Goal: Task Accomplishment & Management: Use online tool/utility

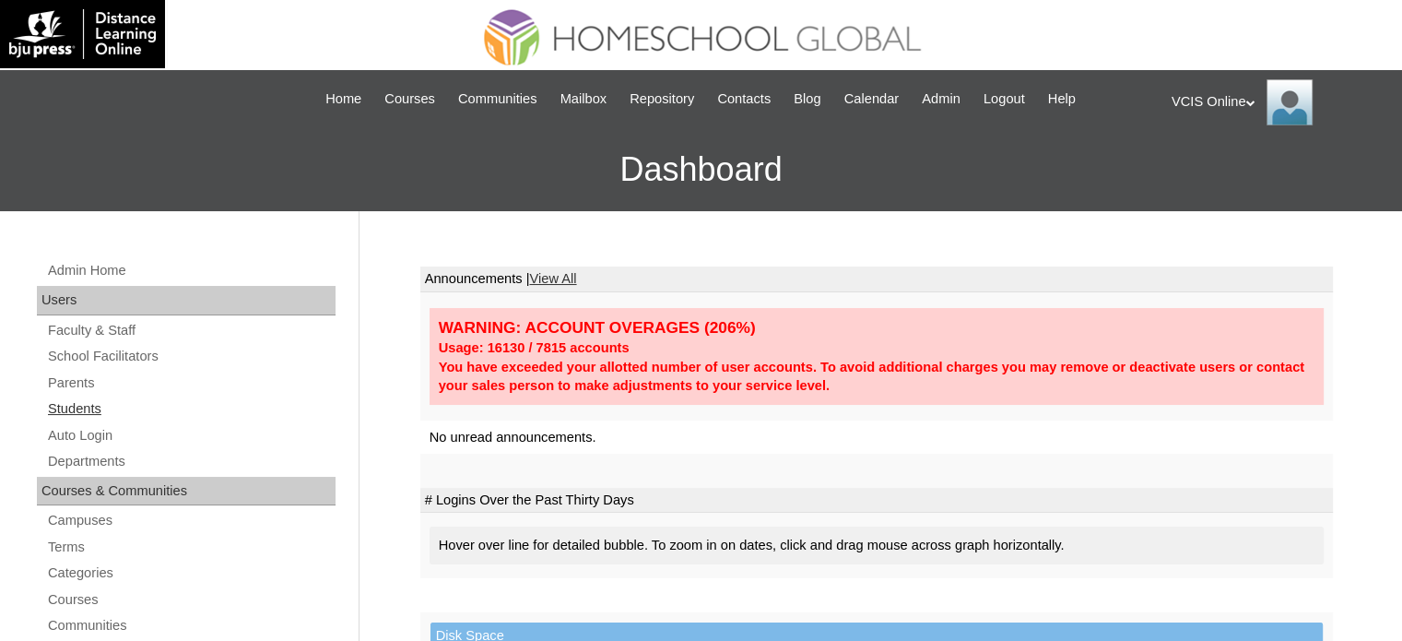
click at [77, 412] on link "Students" at bounding box center [190, 408] width 289 height 23
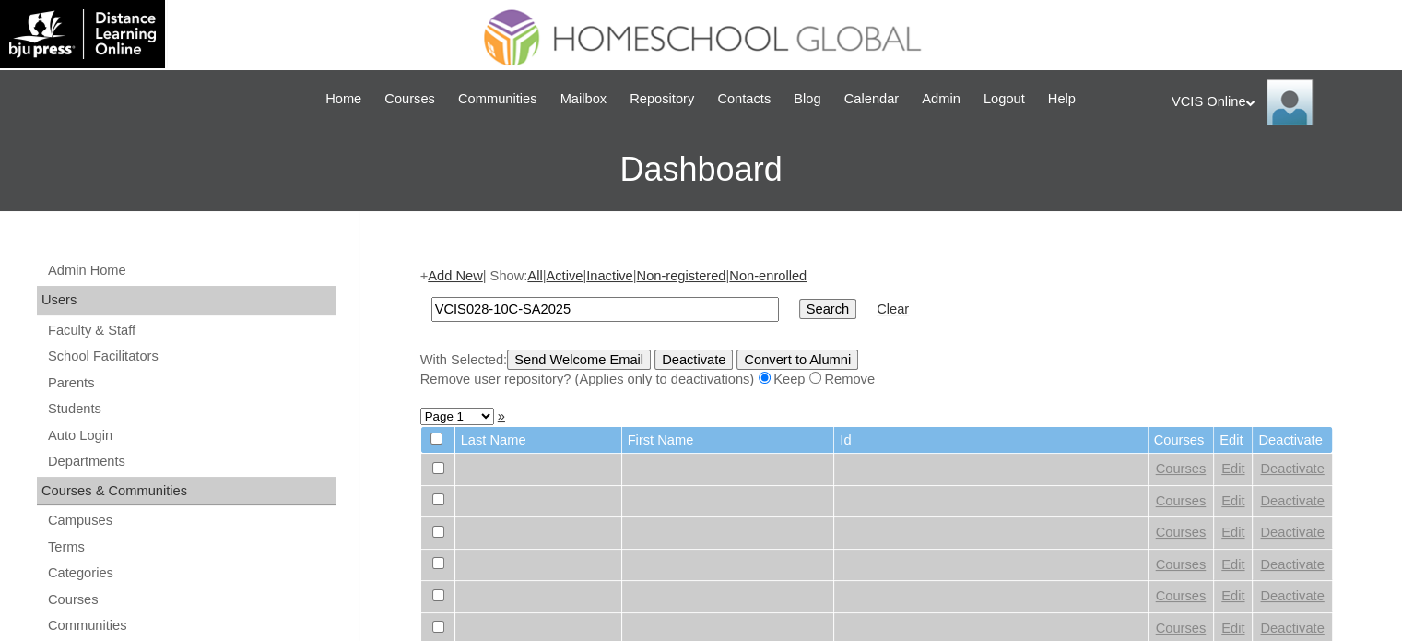
type input "VCIS028-10C-SA2025"
click at [799, 299] on input "Search" at bounding box center [827, 309] width 57 height 20
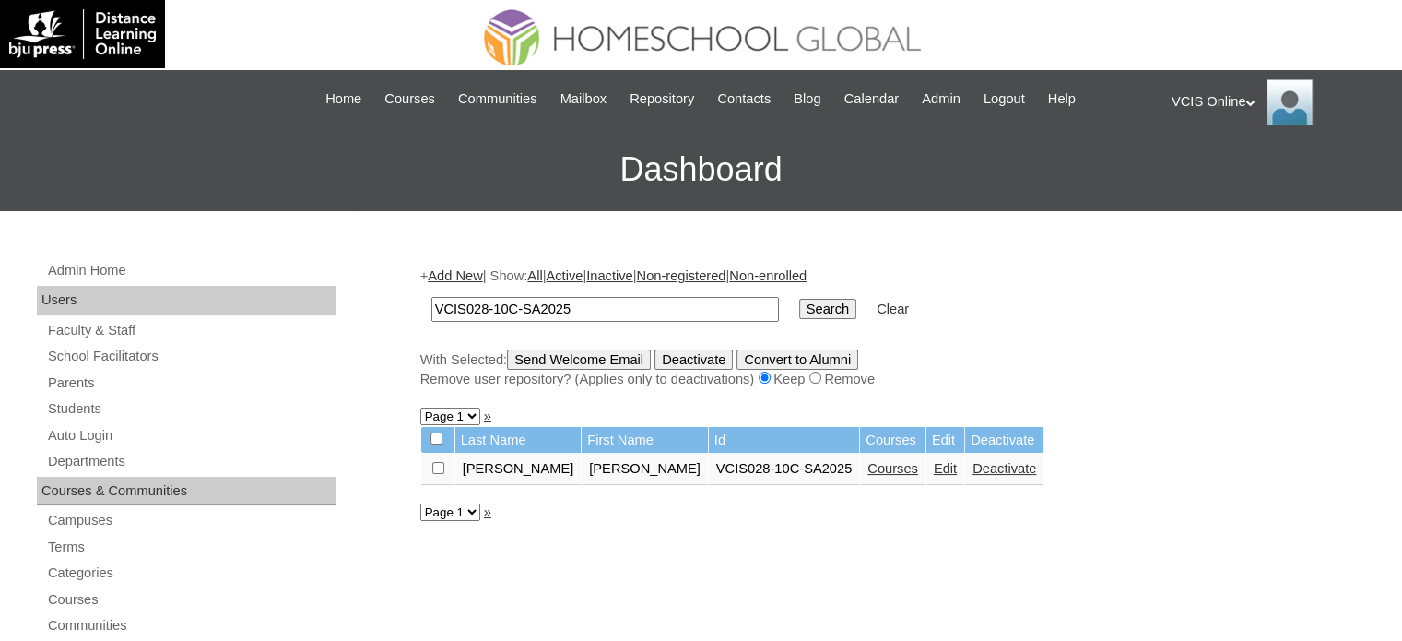
click at [867, 473] on link "Courses" at bounding box center [892, 468] width 51 height 15
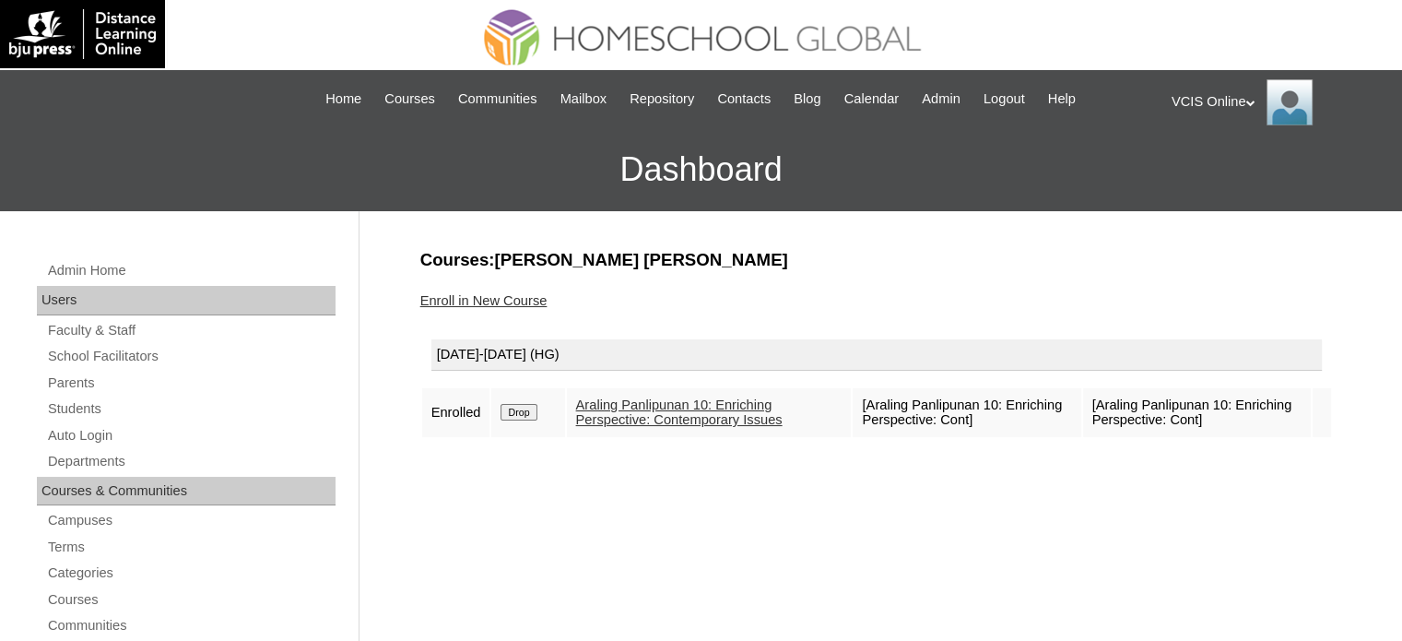
click at [517, 294] on link "Enroll in New Course" at bounding box center [483, 300] width 127 height 15
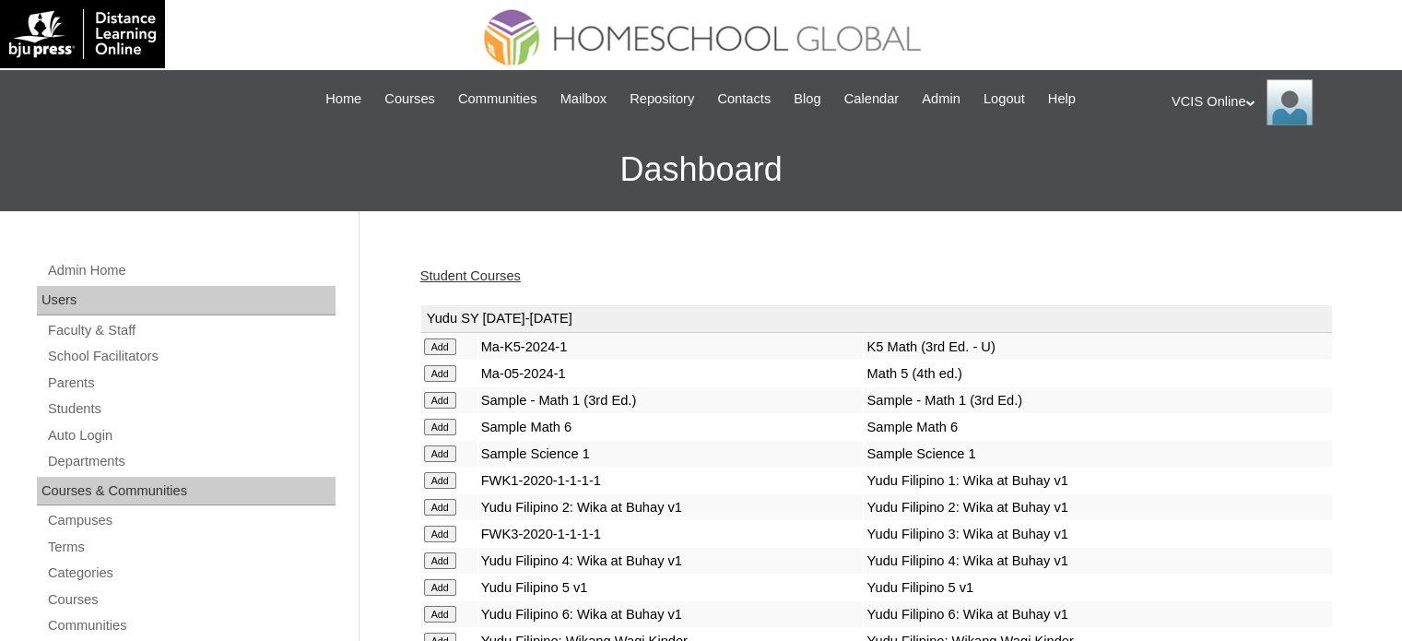
click at [1213, 324] on td "Yudu SY [DATE]-[DATE]" at bounding box center [876, 319] width 911 height 28
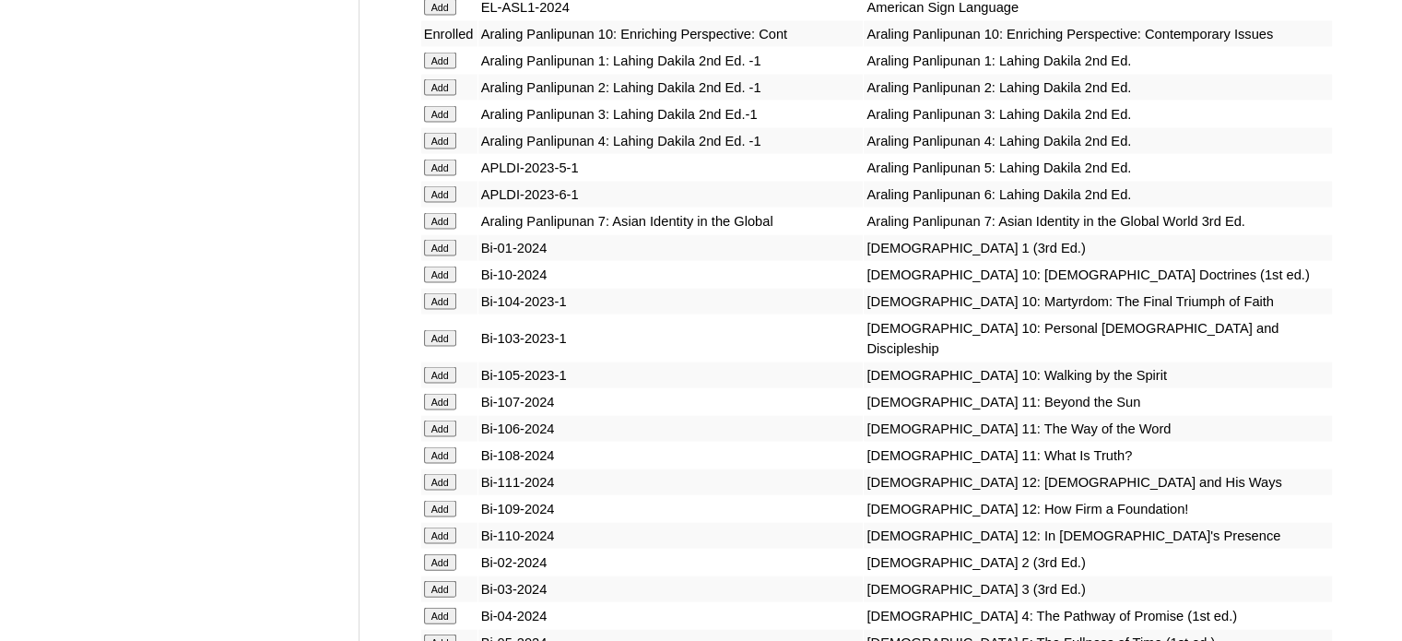
scroll to position [3871, 0]
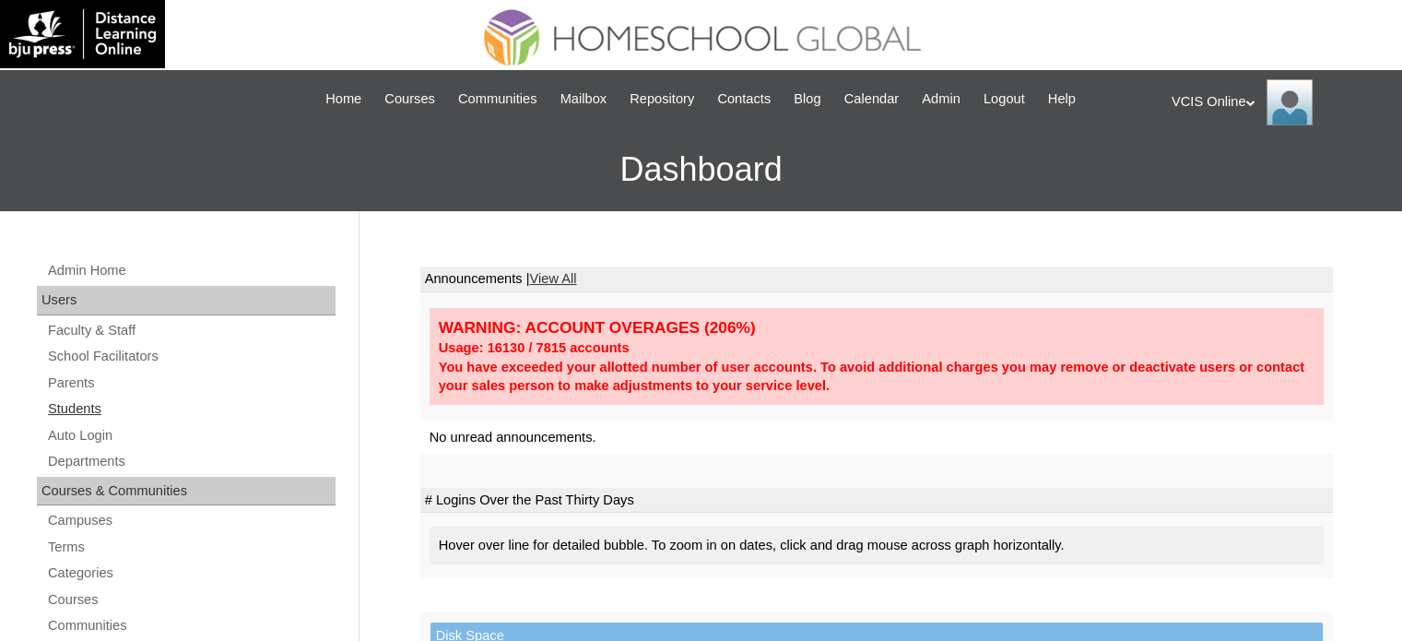
click at [86, 408] on link "Students" at bounding box center [190, 408] width 289 height 23
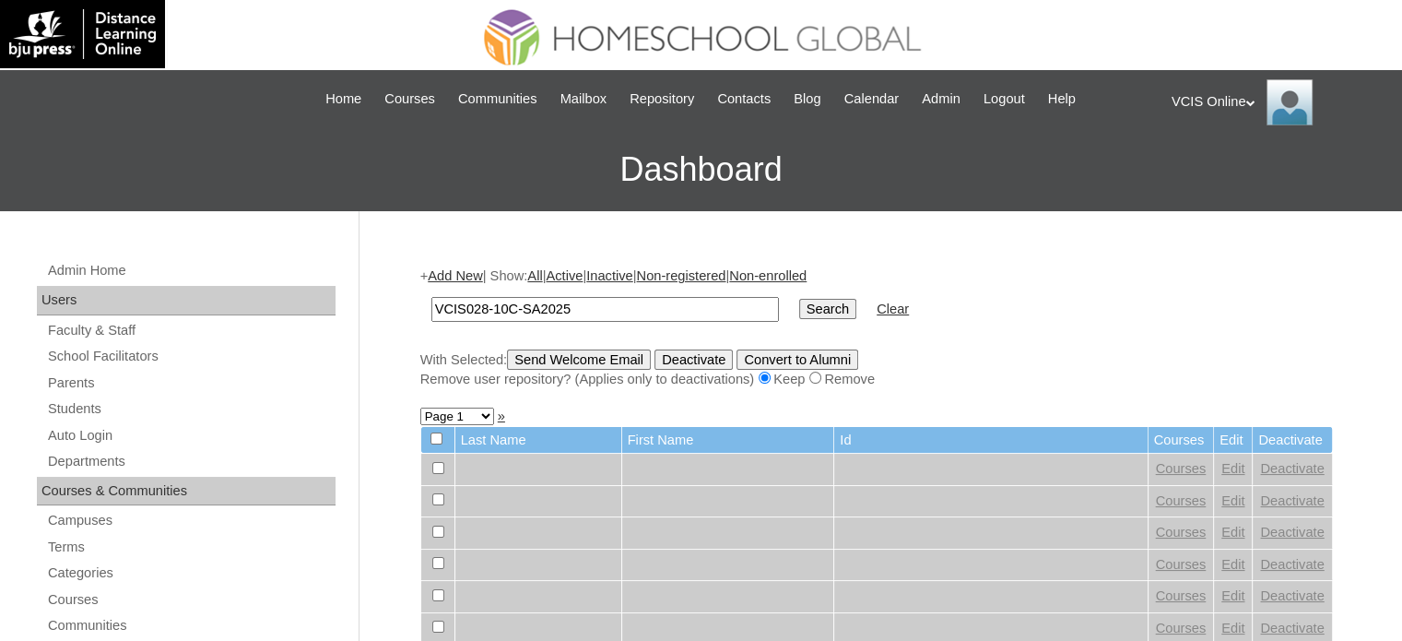
type input "VCIS028-10C-SA2025"
click at [799, 299] on input "Search" at bounding box center [827, 309] width 57 height 20
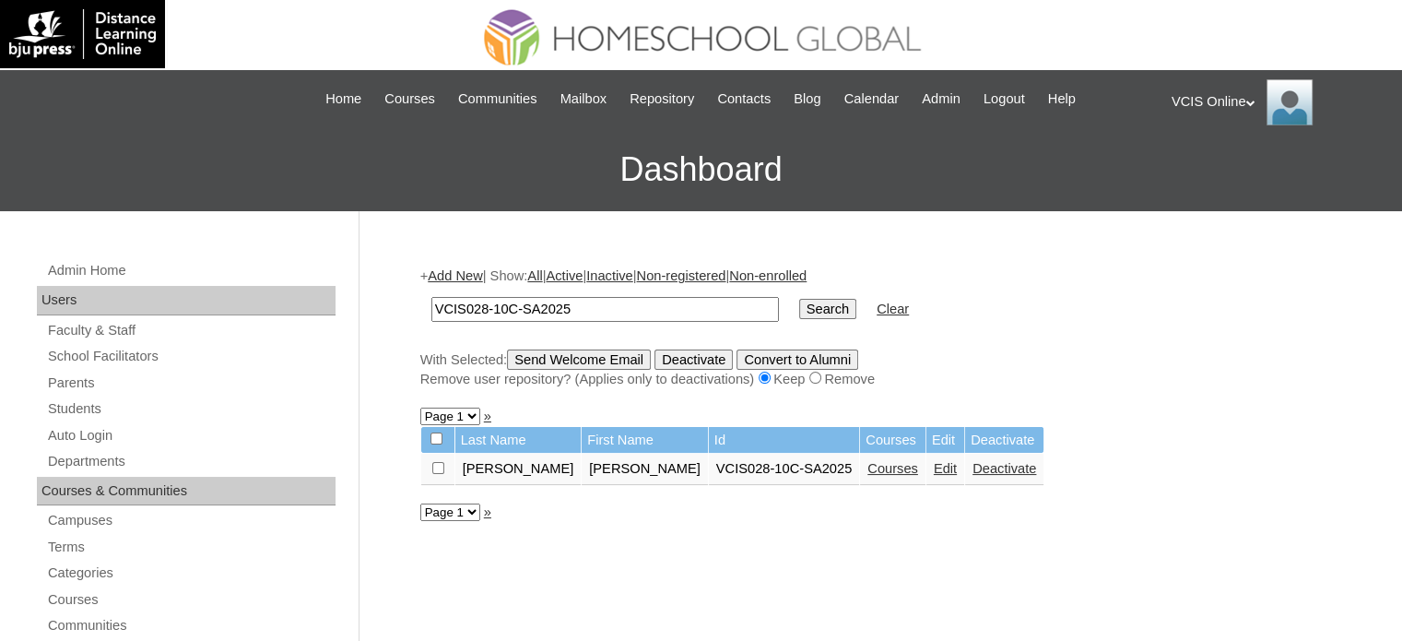
click at [867, 469] on link "Courses" at bounding box center [892, 468] width 51 height 15
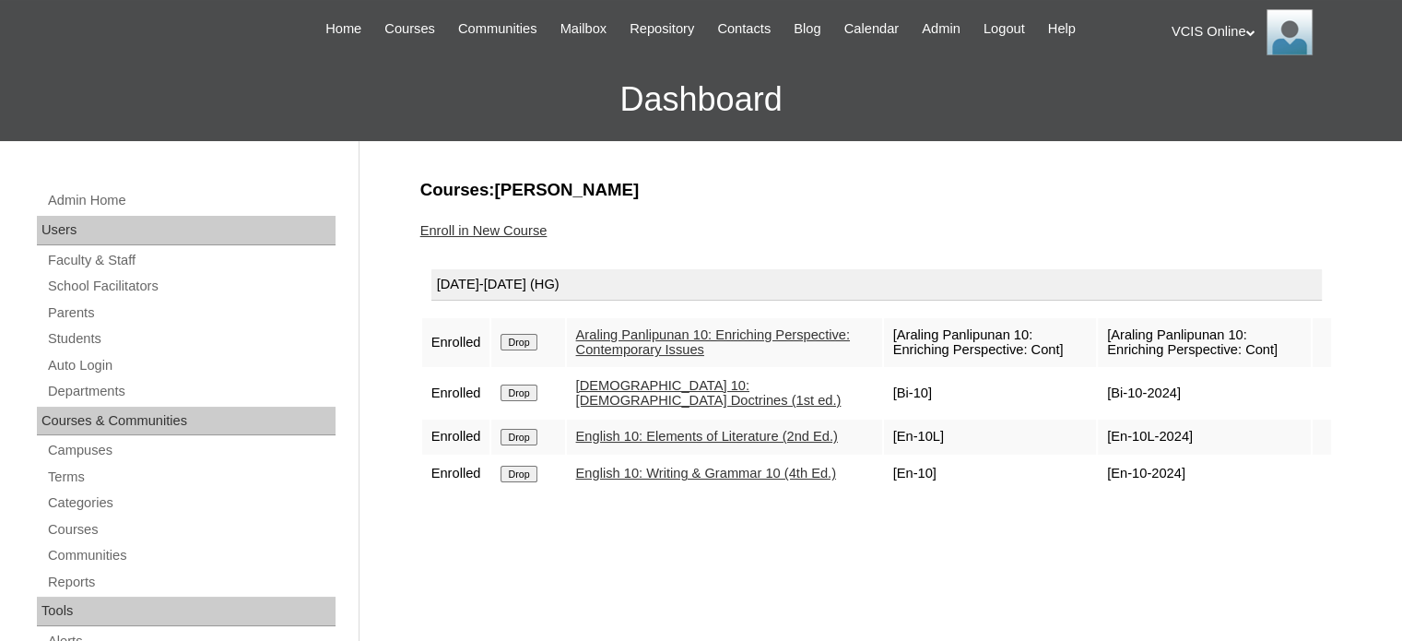
scroll to position [74, 0]
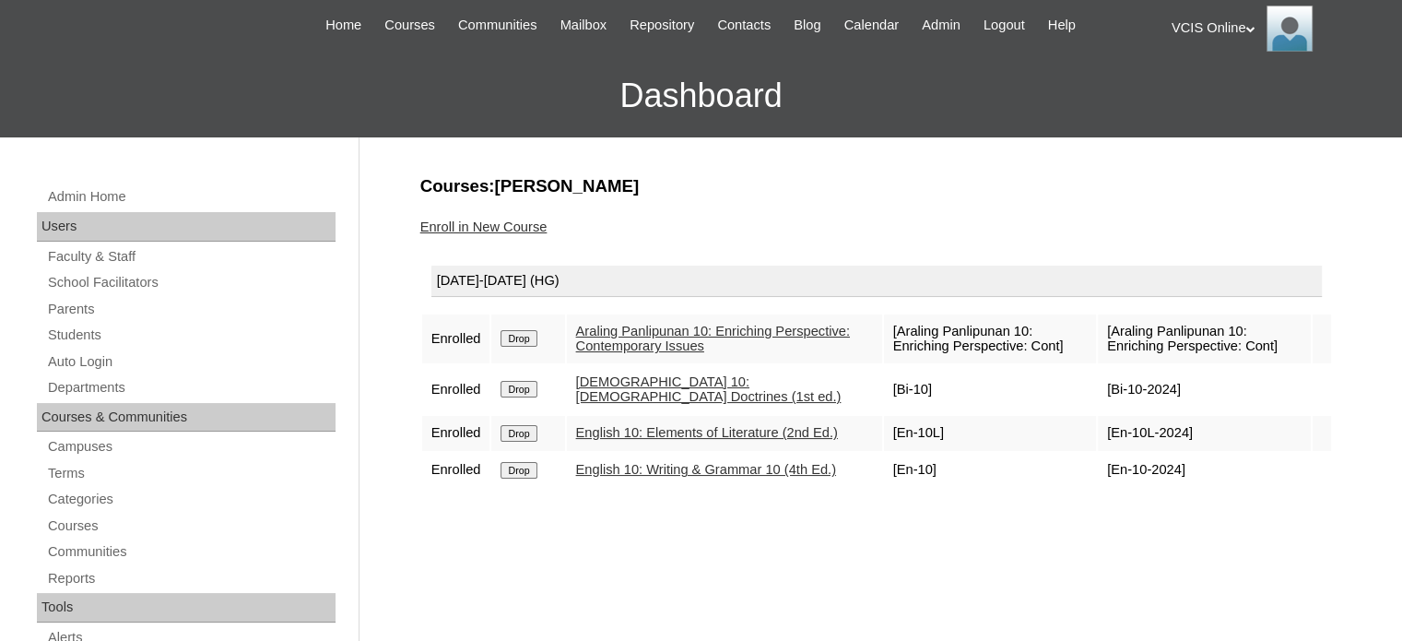
click at [493, 226] on link "Enroll in New Course" at bounding box center [483, 226] width 127 height 15
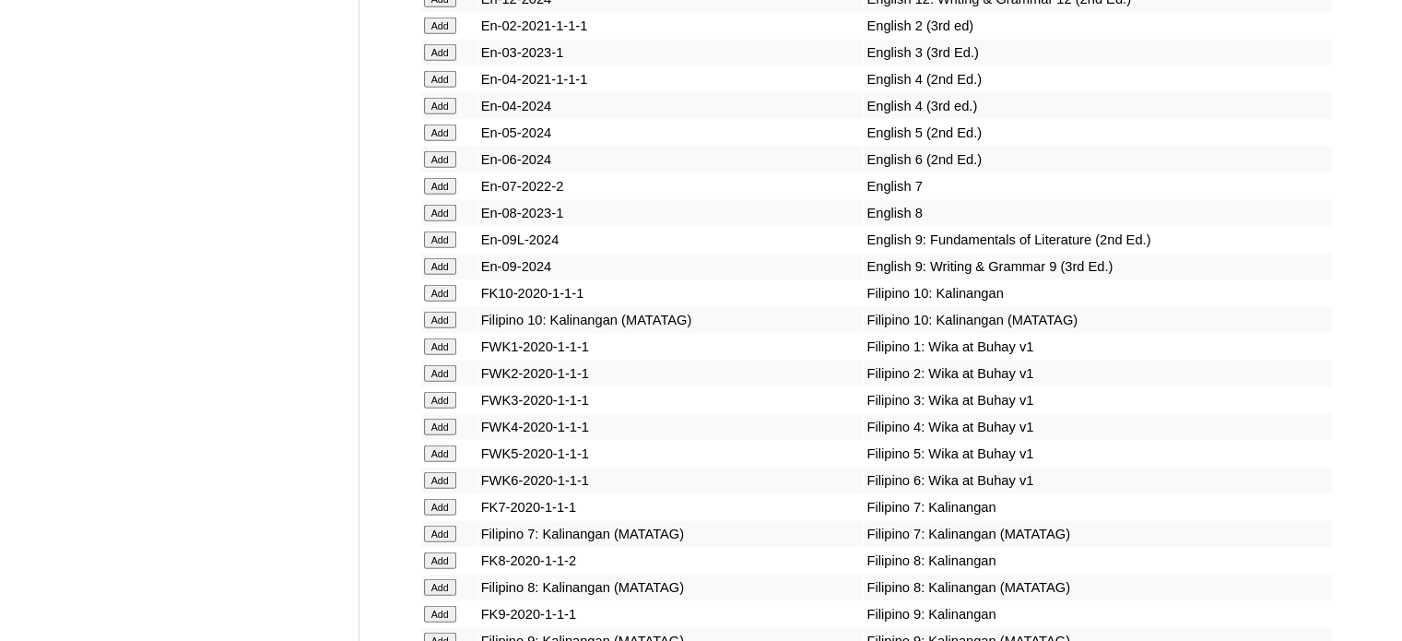
scroll to position [4977, 0]
